Goal: Use online tool/utility: Utilize a website feature to perform a specific function

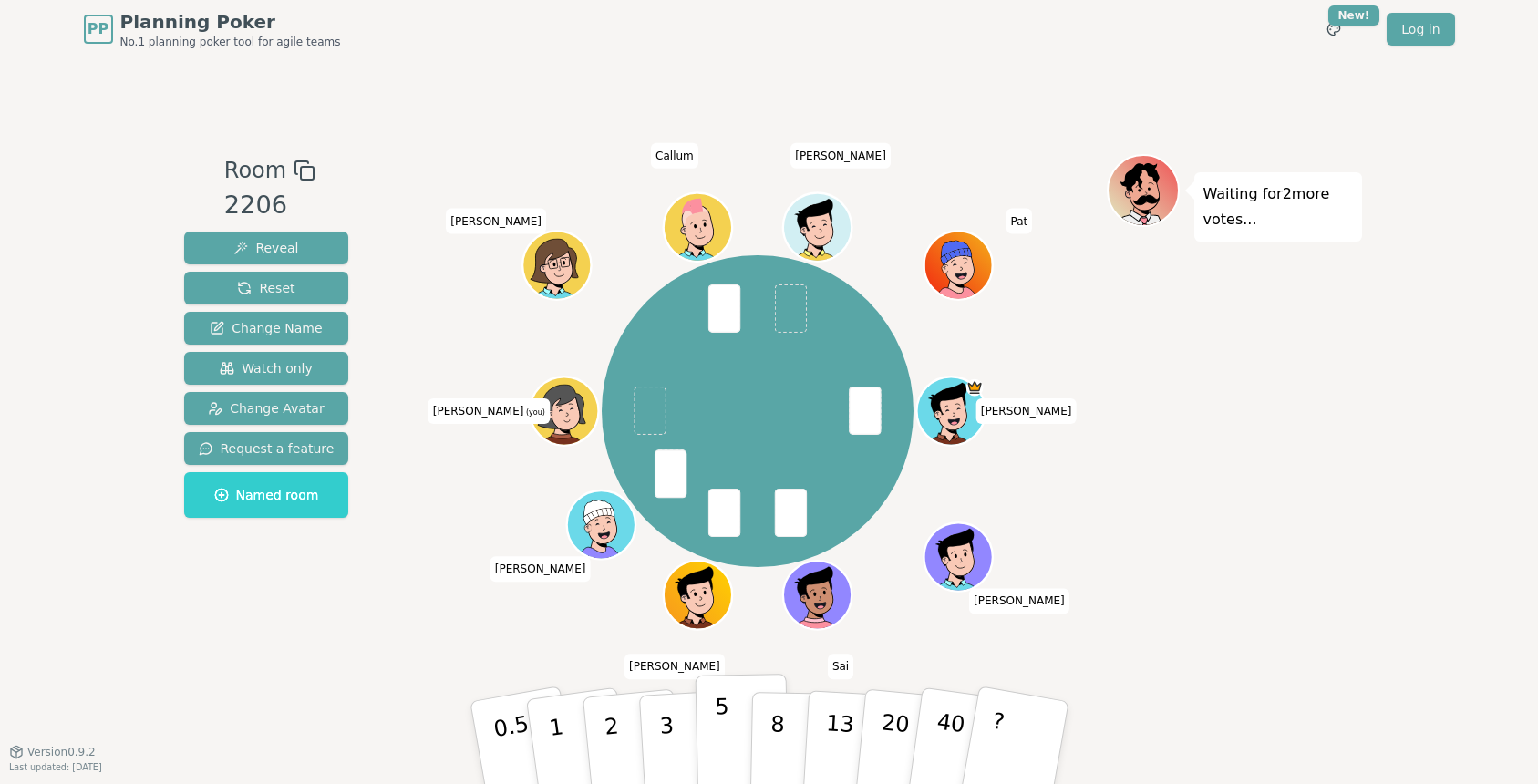
click at [720, 746] on p "5" at bounding box center [721, 743] width 16 height 99
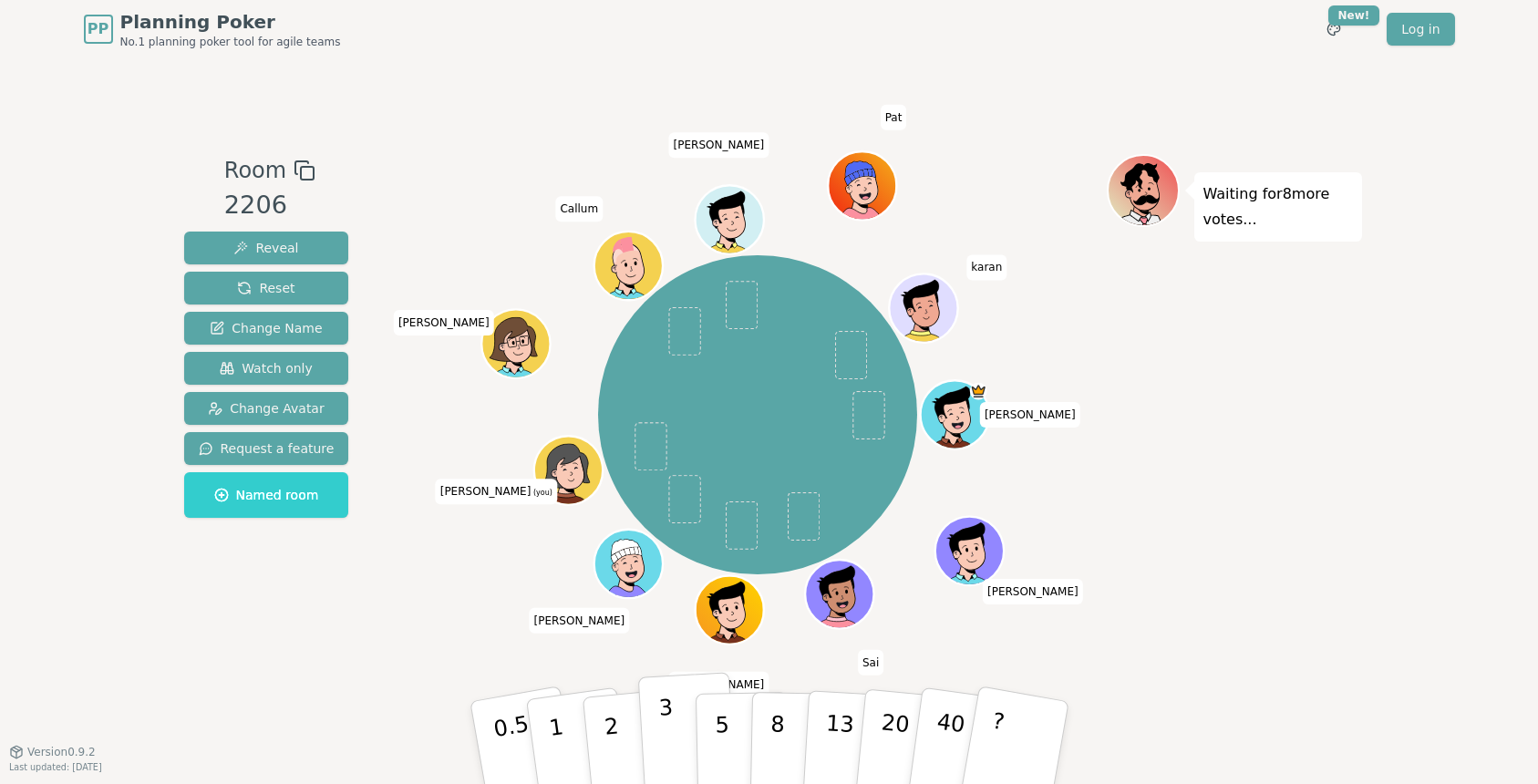
click at [655, 719] on button "3" at bounding box center [686, 743] width 100 height 143
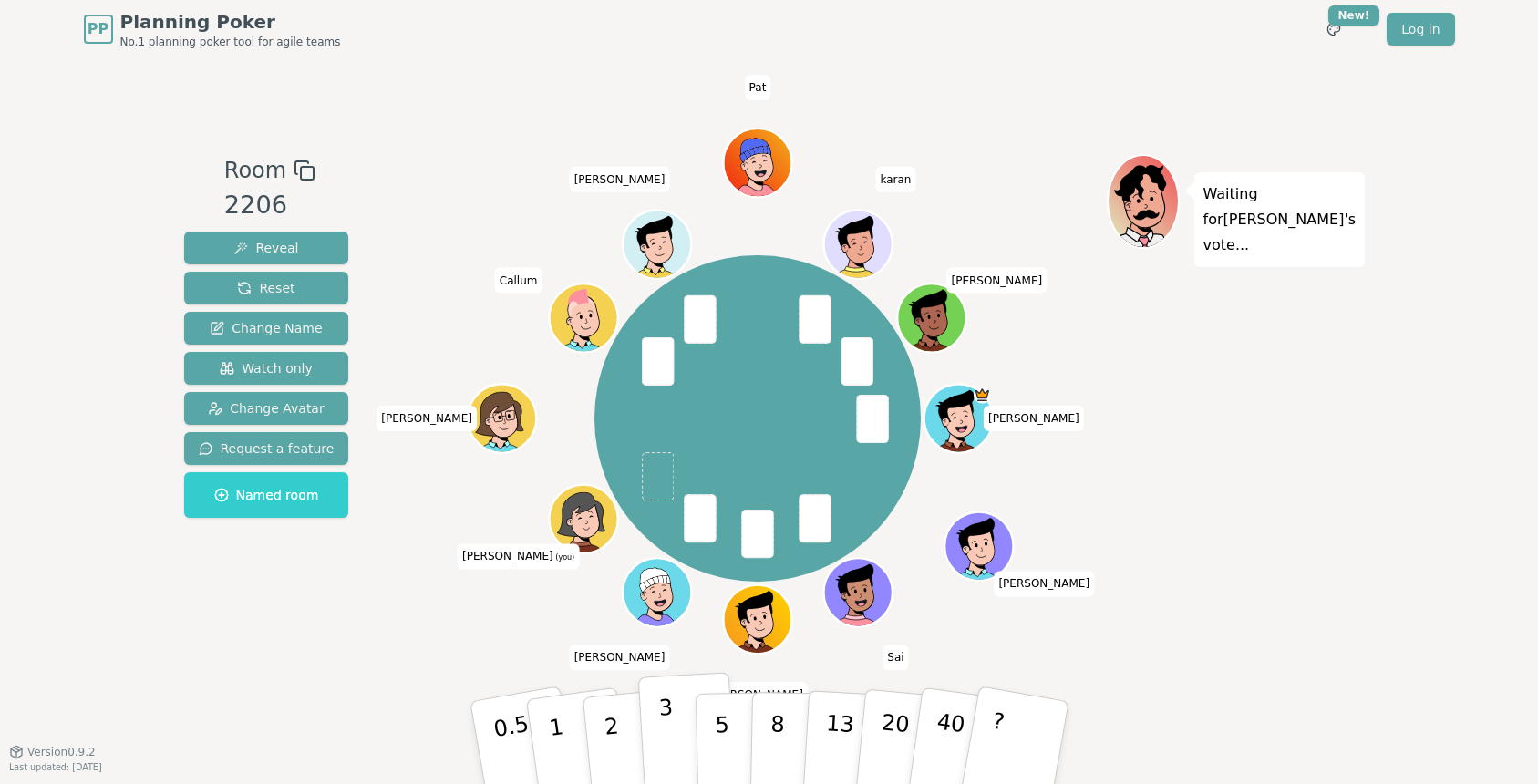
click at [665, 736] on p "3" at bounding box center [667, 744] width 20 height 100
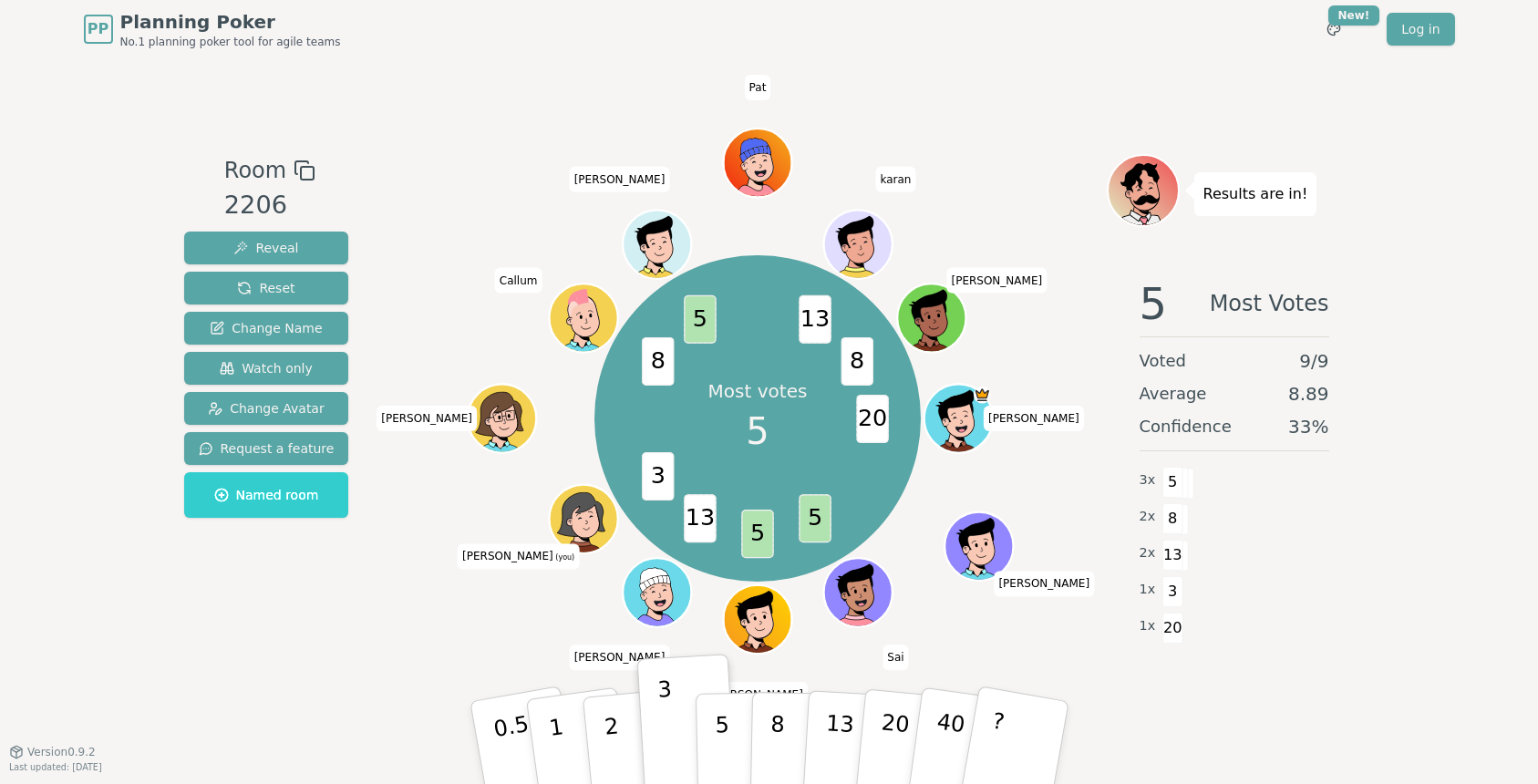
click at [725, 771] on div "5" at bounding box center [741, 742] width 56 height 65
click at [715, 754] on p "5" at bounding box center [721, 743] width 16 height 99
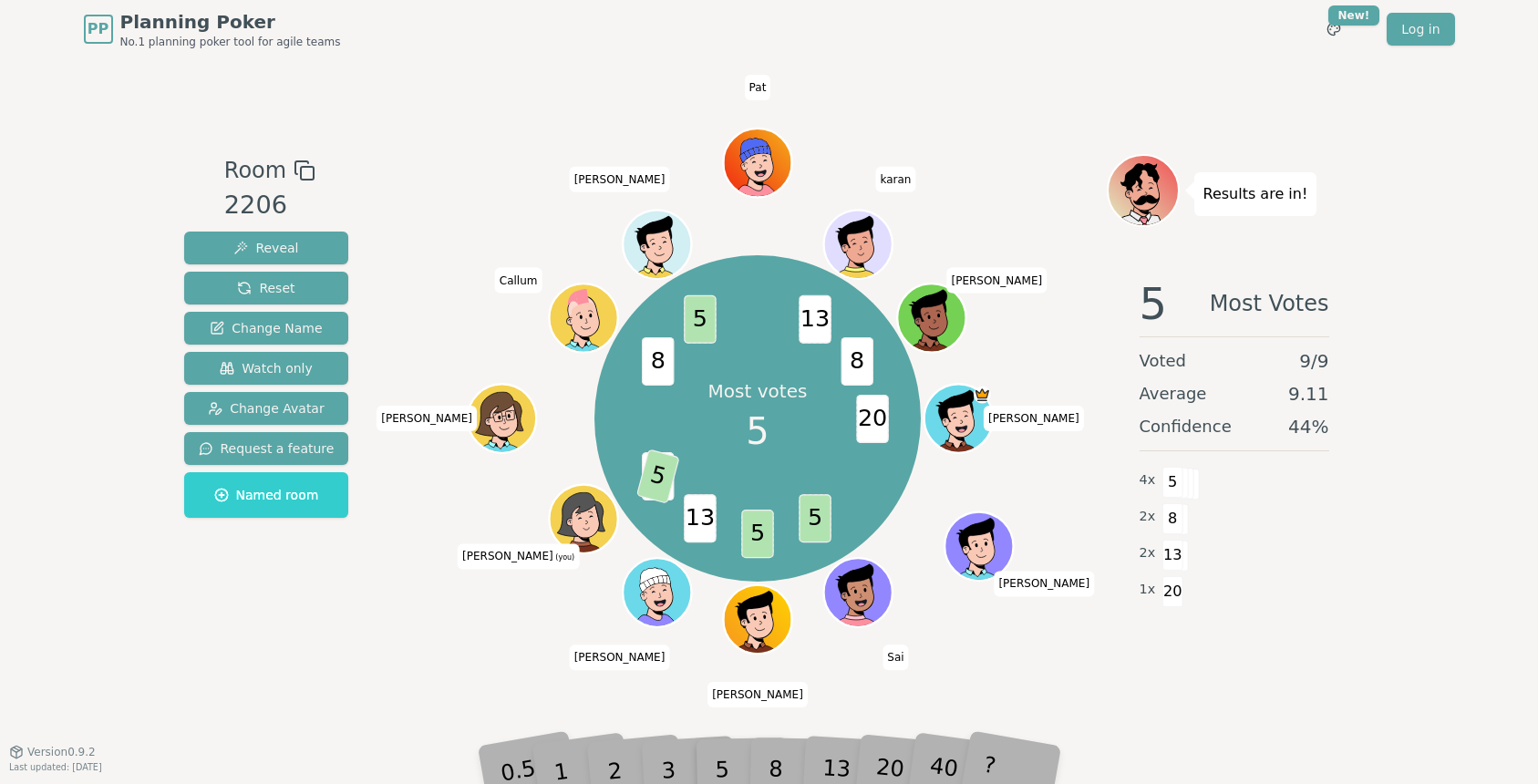
click at [666, 758] on div "3" at bounding box center [687, 742] width 58 height 67
click at [724, 762] on div "5" at bounding box center [741, 742] width 56 height 65
click at [648, 484] on span "3" at bounding box center [657, 476] width 32 height 48
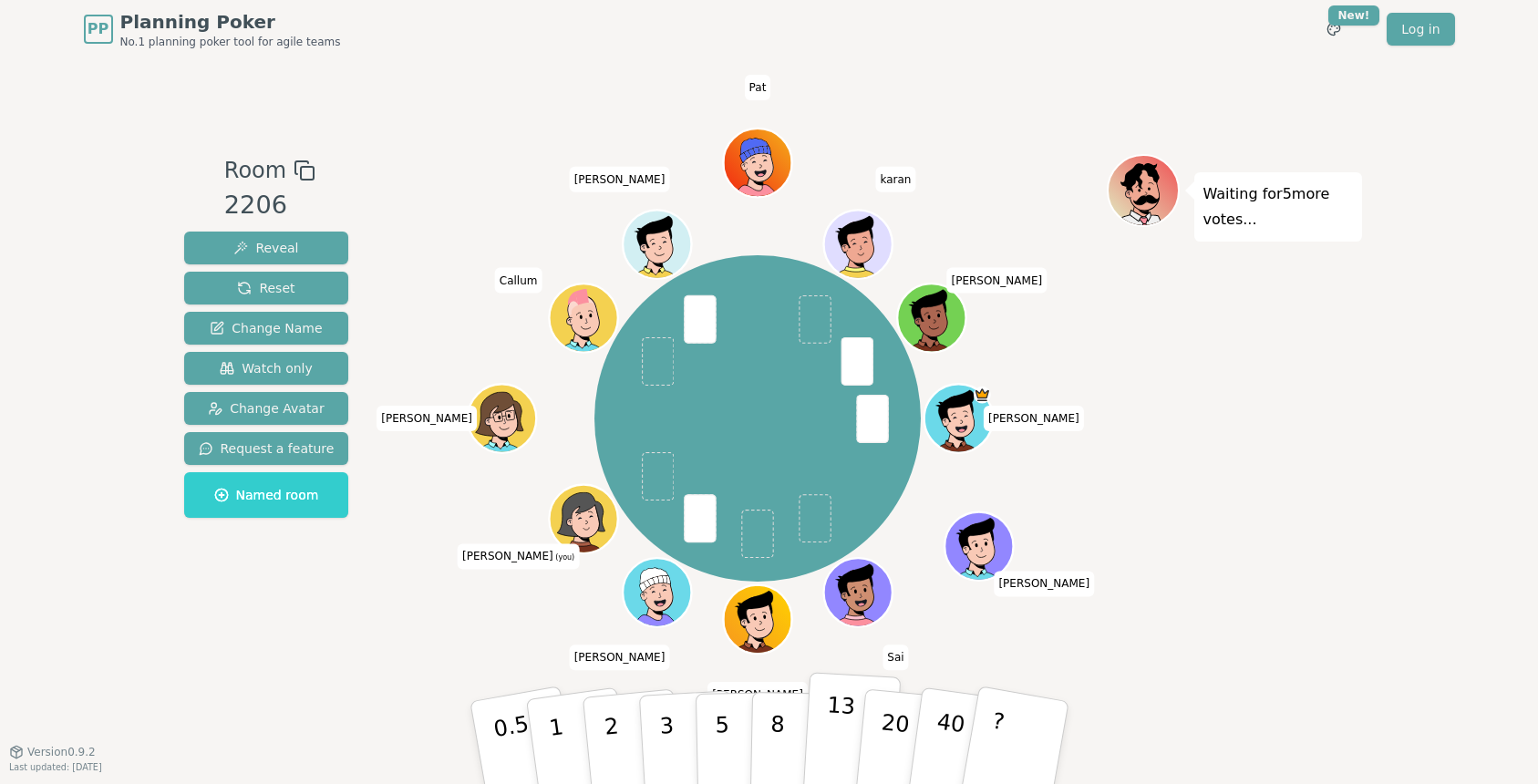
click at [833, 746] on p "13" at bounding box center [838, 742] width 34 height 101
click at [776, 726] on p "8" at bounding box center [776, 742] width 16 height 99
click at [773, 736] on p "8" at bounding box center [776, 742] width 16 height 99
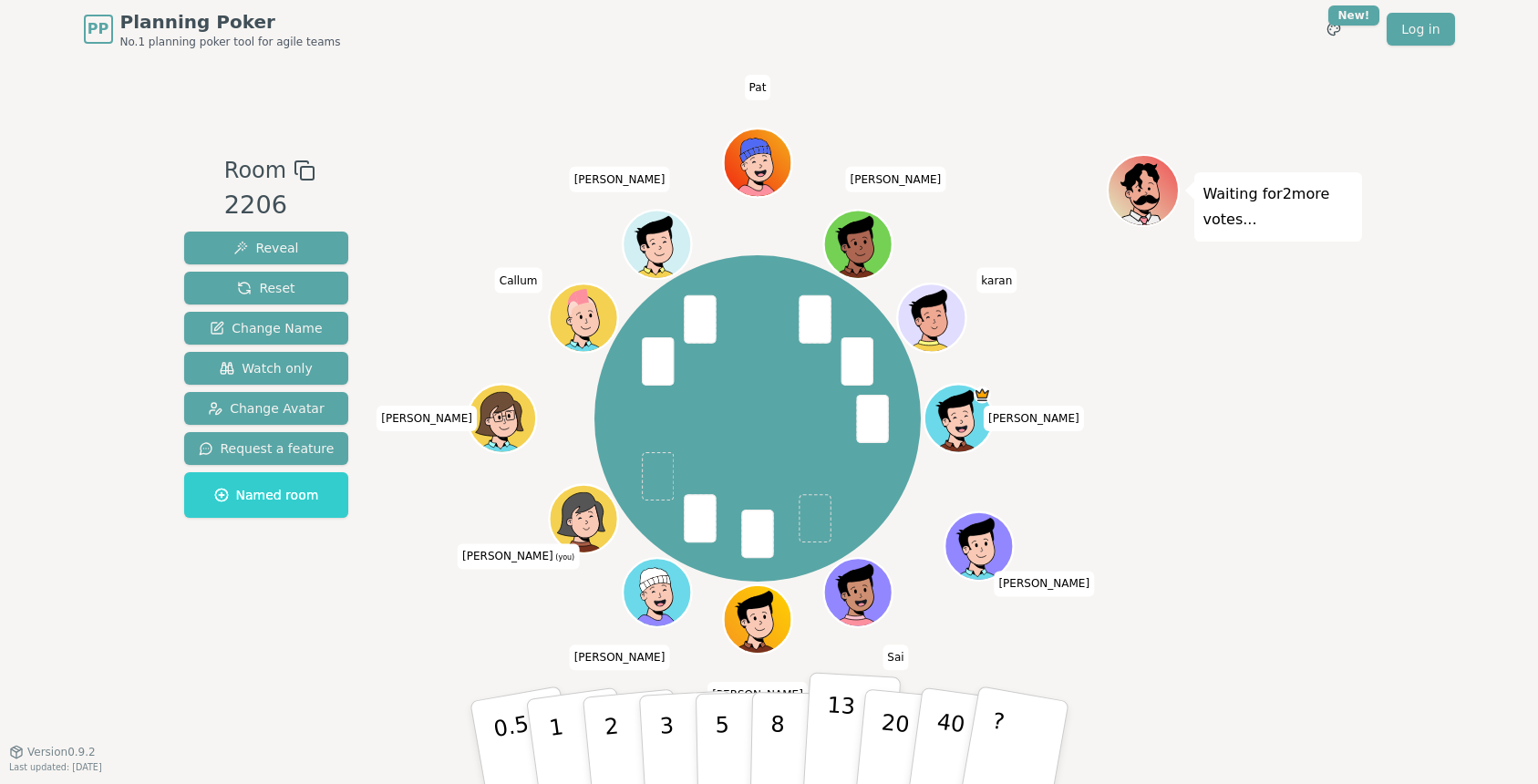
click at [825, 742] on p "13" at bounding box center [838, 742] width 34 height 101
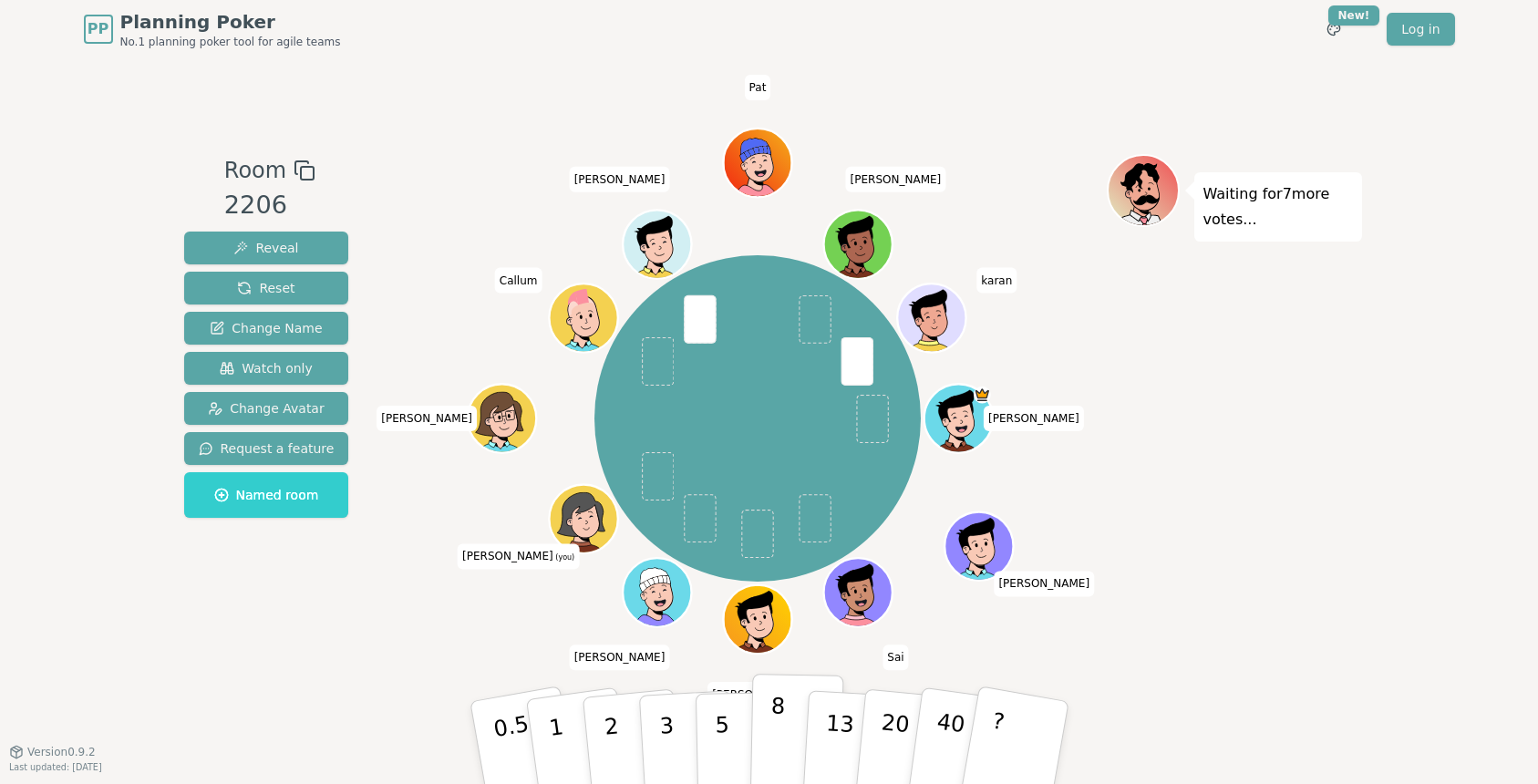
click at [778, 741] on p "8" at bounding box center [776, 742] width 16 height 99
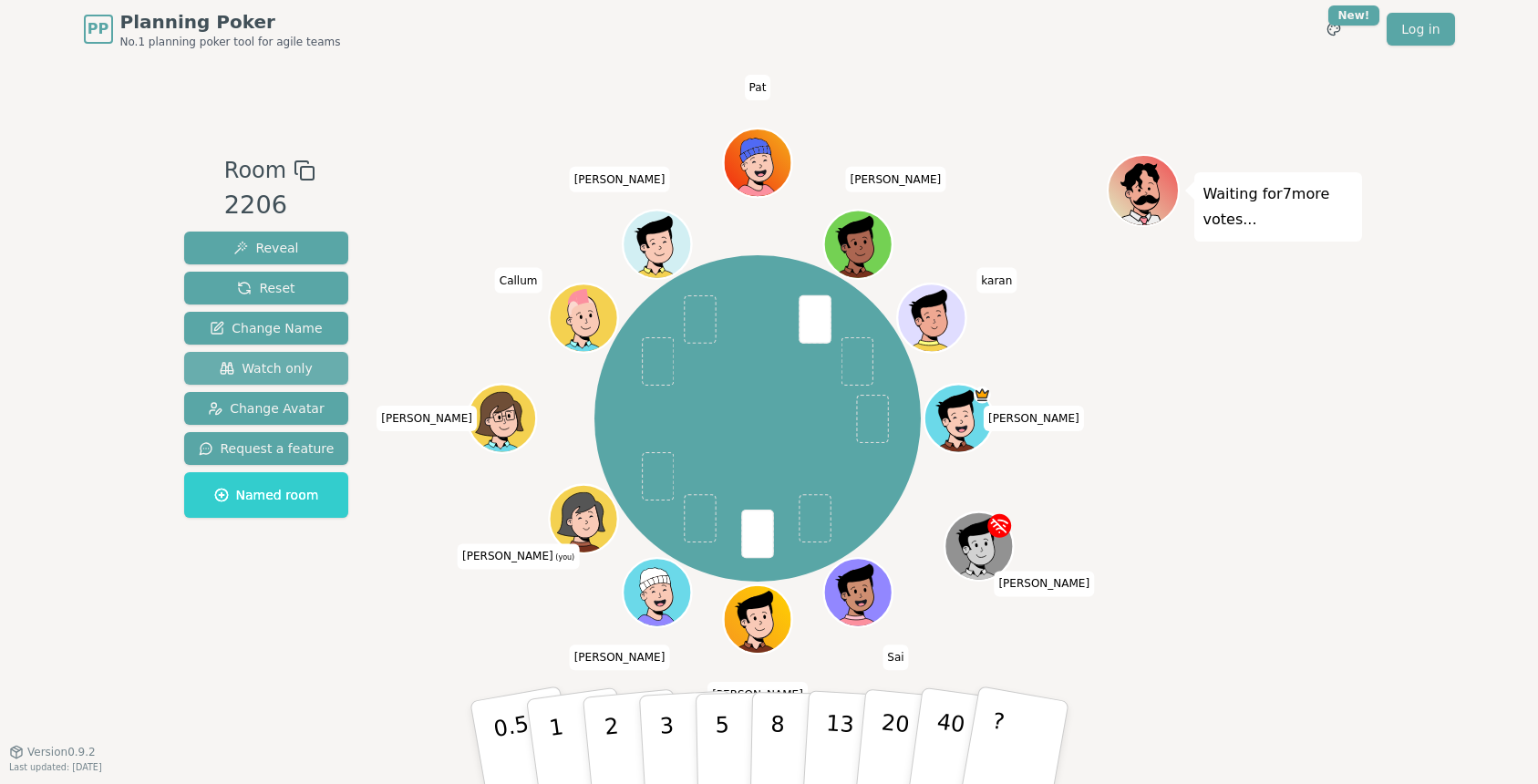
click at [281, 366] on span "Watch only" at bounding box center [266, 368] width 93 height 18
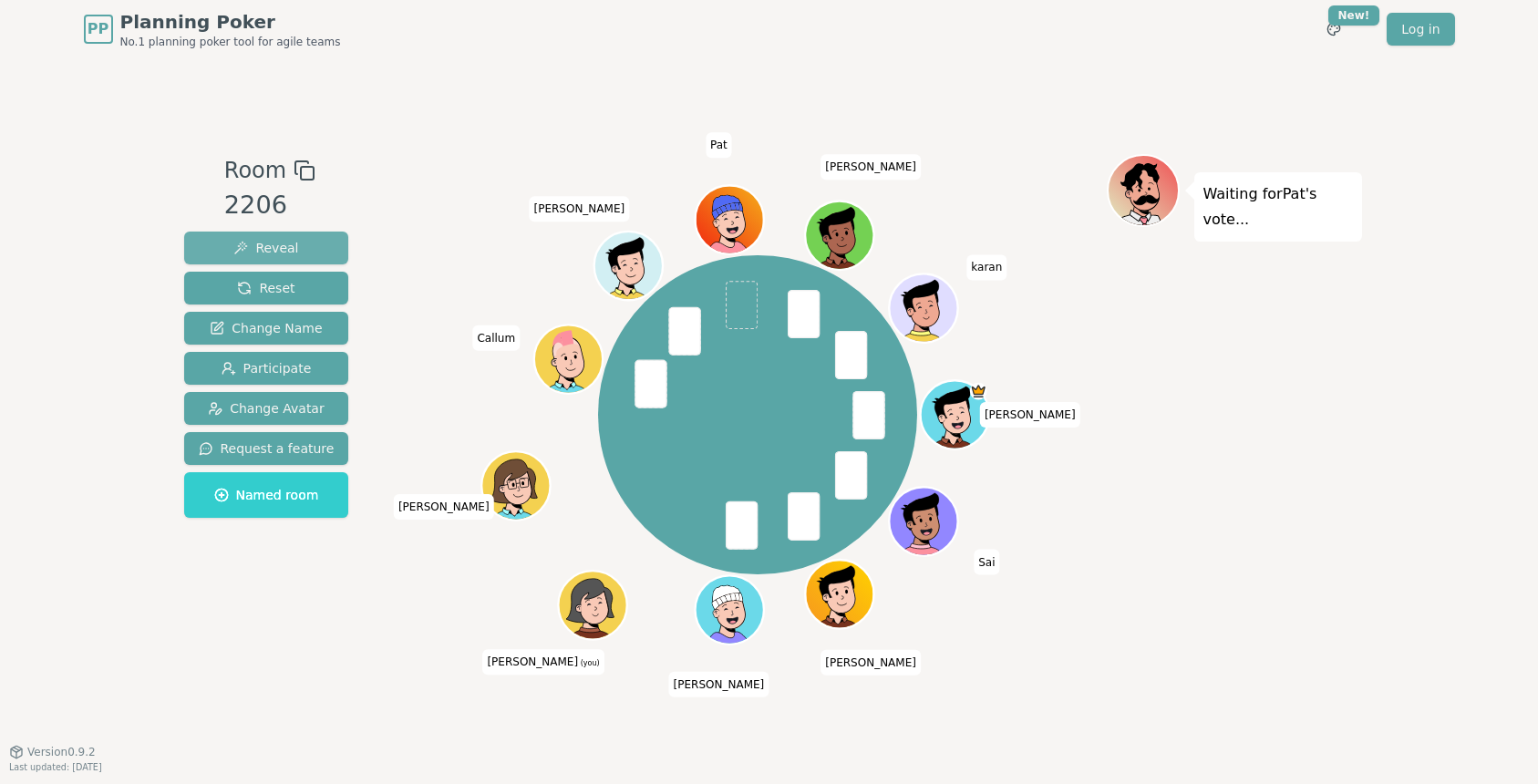
click at [294, 243] on button "Reveal" at bounding box center [267, 248] width 165 height 33
